Goal: Communication & Community: Connect with others

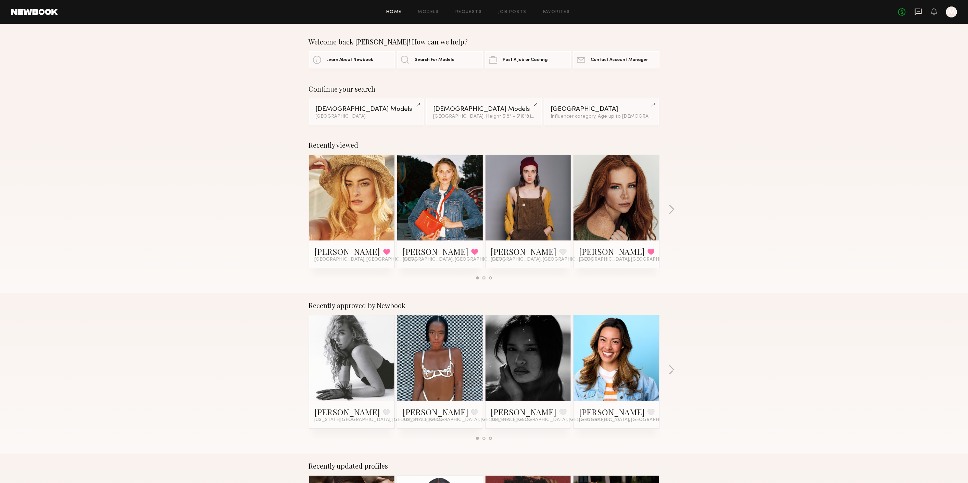
click at [915, 9] on icon at bounding box center [918, 12] width 7 height 7
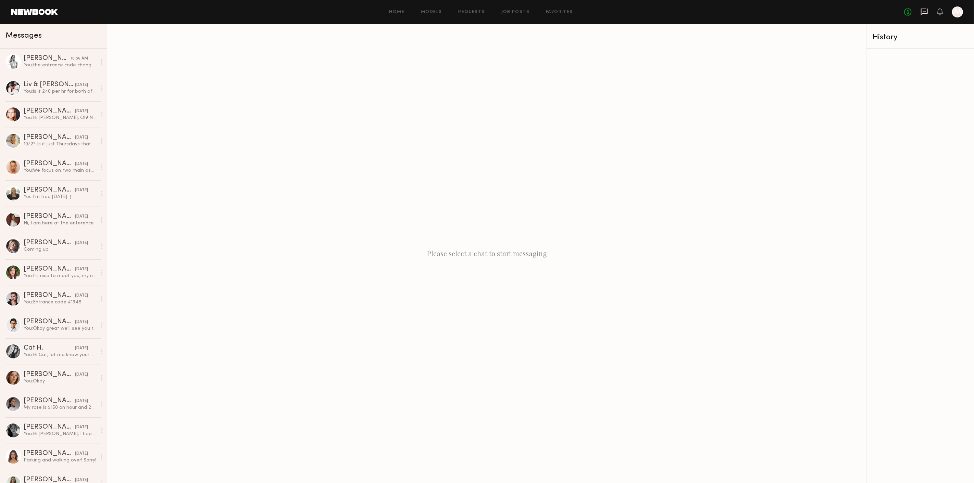
click at [923, 15] on icon at bounding box center [924, 12] width 8 height 8
click at [35, 11] on link at bounding box center [34, 12] width 47 height 6
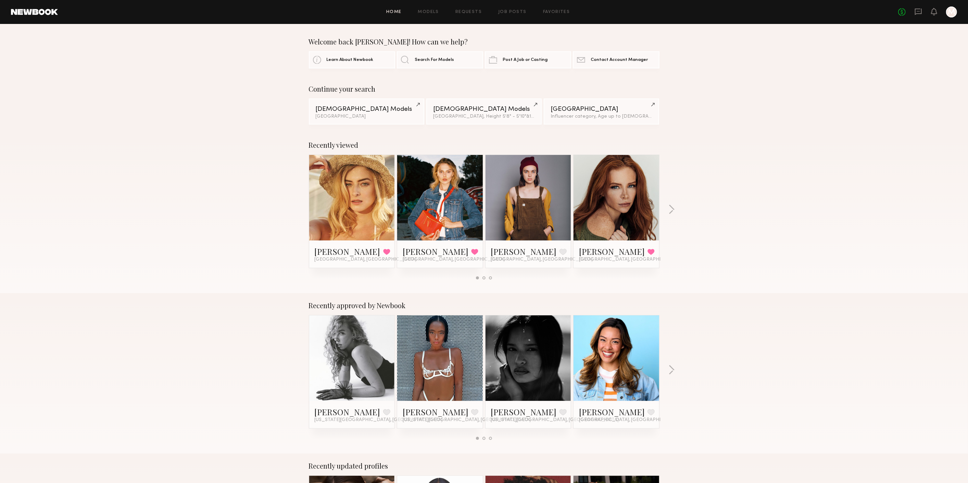
click at [841, 157] on div "Recently viewed [PERSON_NAME] Favorited [GEOGRAPHIC_DATA], [GEOGRAPHIC_DATA] [P…" at bounding box center [484, 213] width 968 height 161
click at [46, 6] on header "Home Models Requests Job Posts Favorites Sign Out No fees up to $5,000 M" at bounding box center [484, 12] width 968 height 24
click at [39, 9] on header "Home Models Requests Job Posts Favorites Sign Out No fees up to $5,000 M" at bounding box center [484, 12] width 968 height 24
click at [27, 9] on link at bounding box center [34, 12] width 47 height 6
